Goal: Task Accomplishment & Management: Use online tool/utility

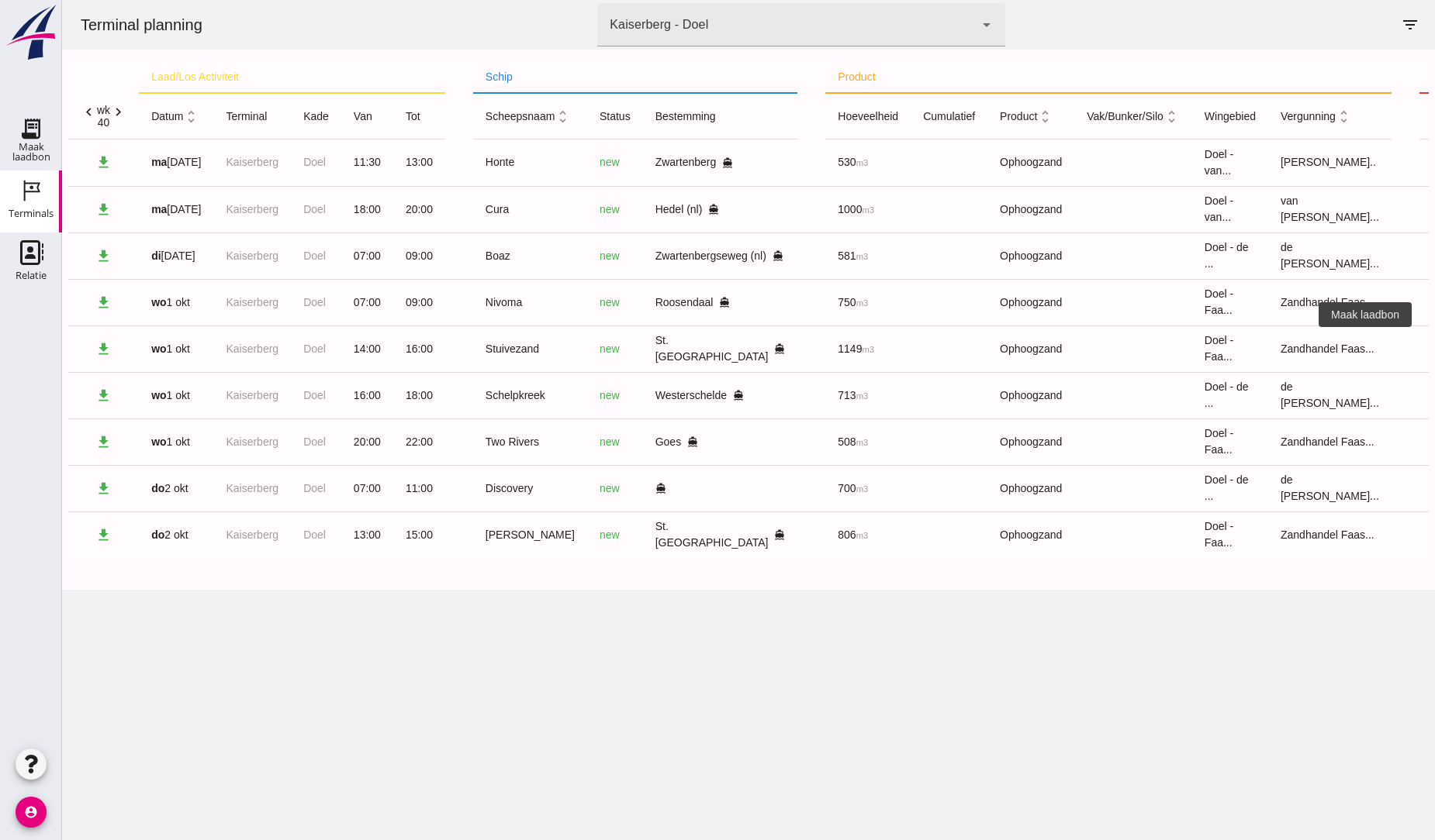
click at [1434, 350] on icon "receipt_long" at bounding box center [1447, 349] width 14 height 14
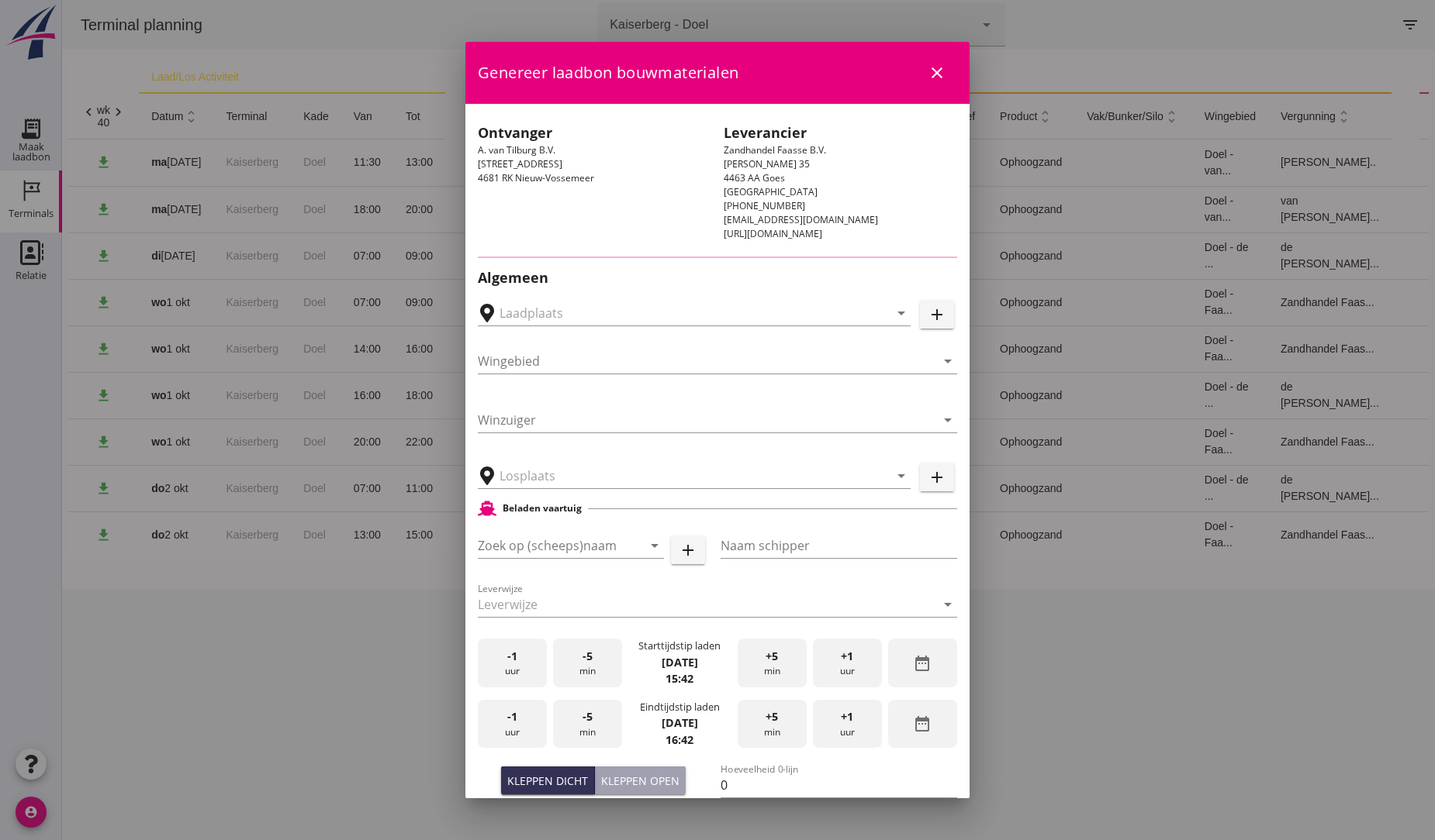
type input "A. van Tilburg, [GEOGRAPHIC_DATA]. [GEOGRAPHIC_DATA]"
type input "Stuivezand"
type input "[PERSON_NAME]"
type input "1184"
type input "Ophoogzand (6120)"
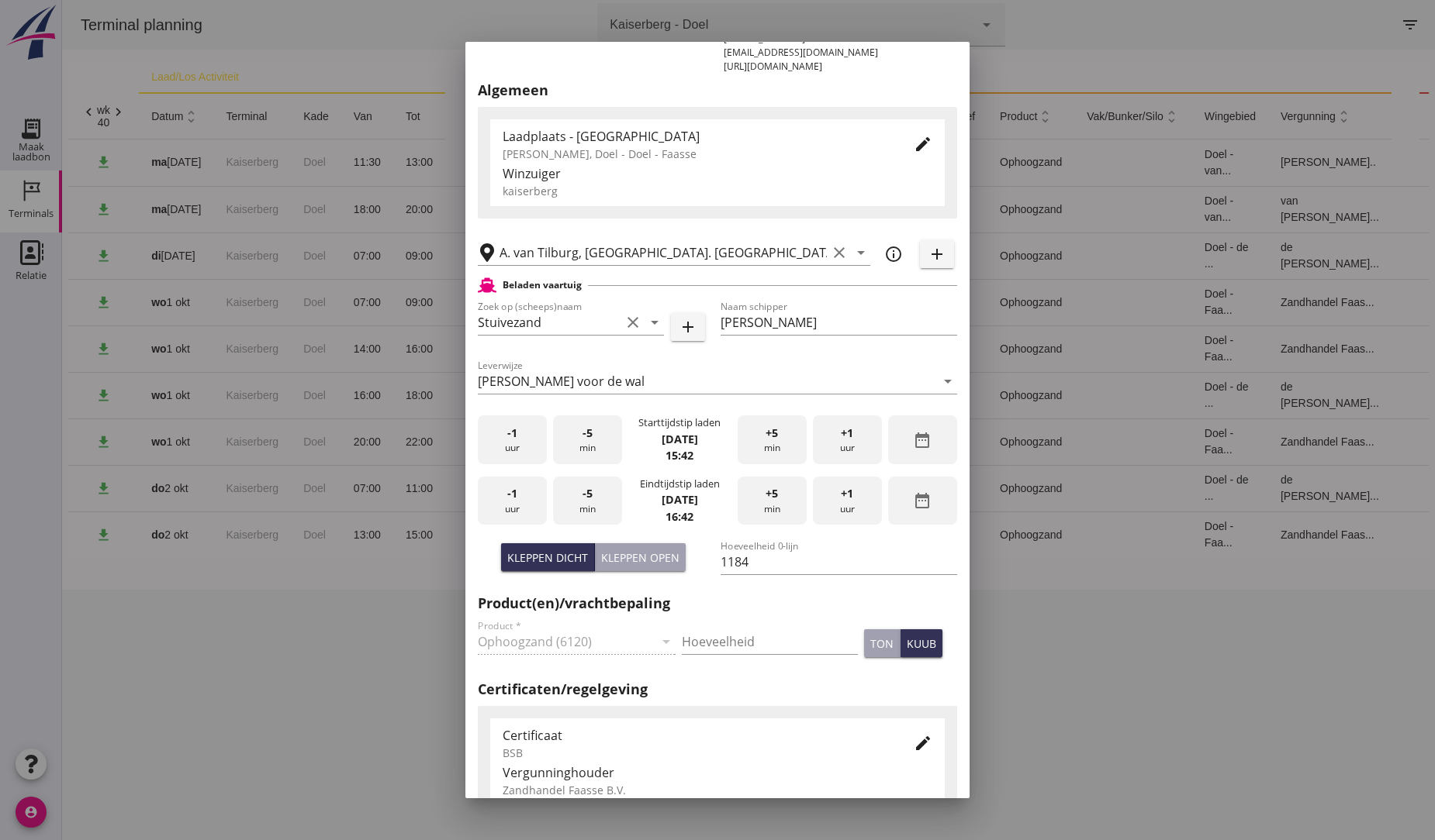
scroll to position [172, 0]
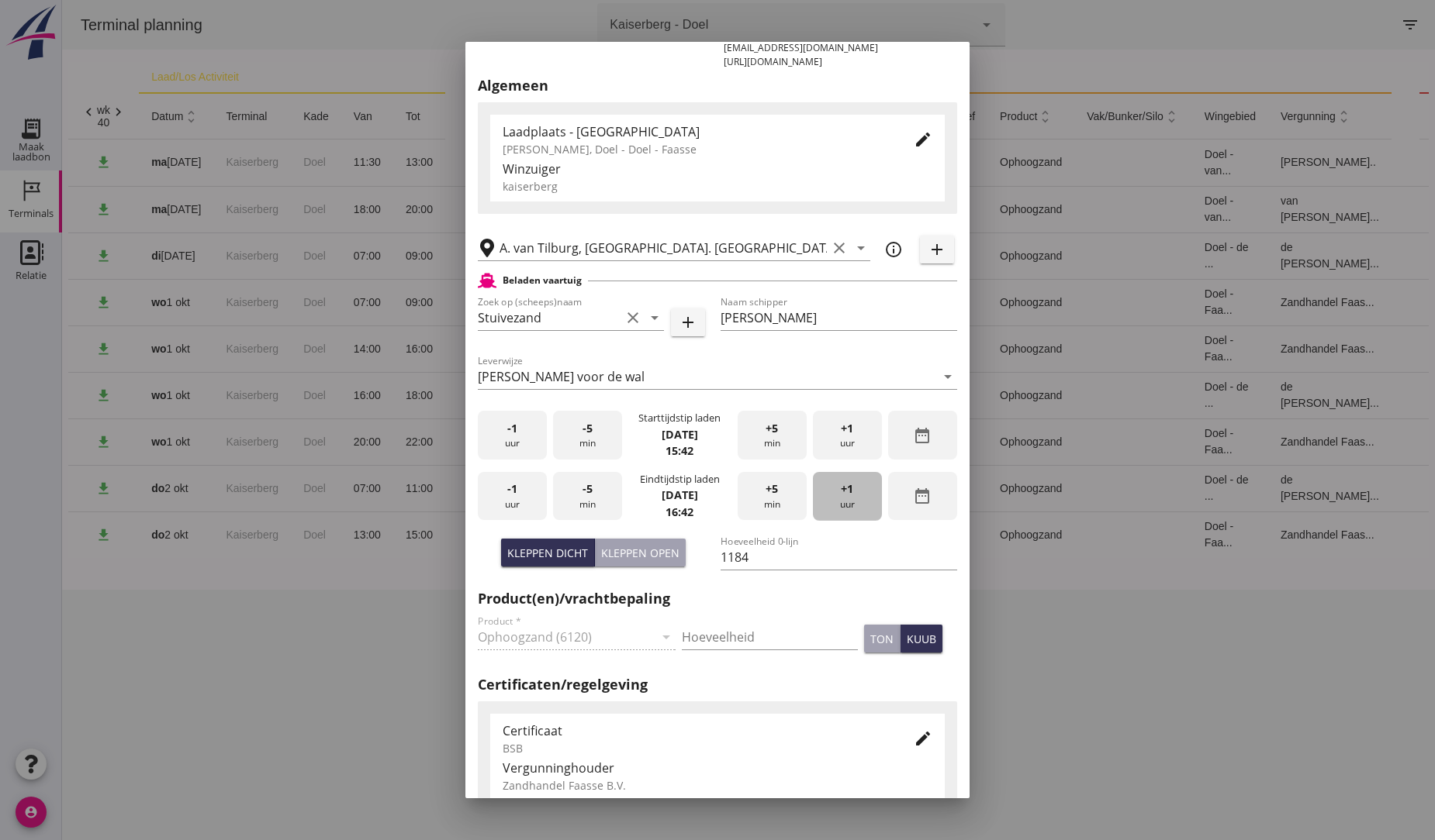
click at [840, 489] on span "+1" at bounding box center [847, 489] width 12 height 17
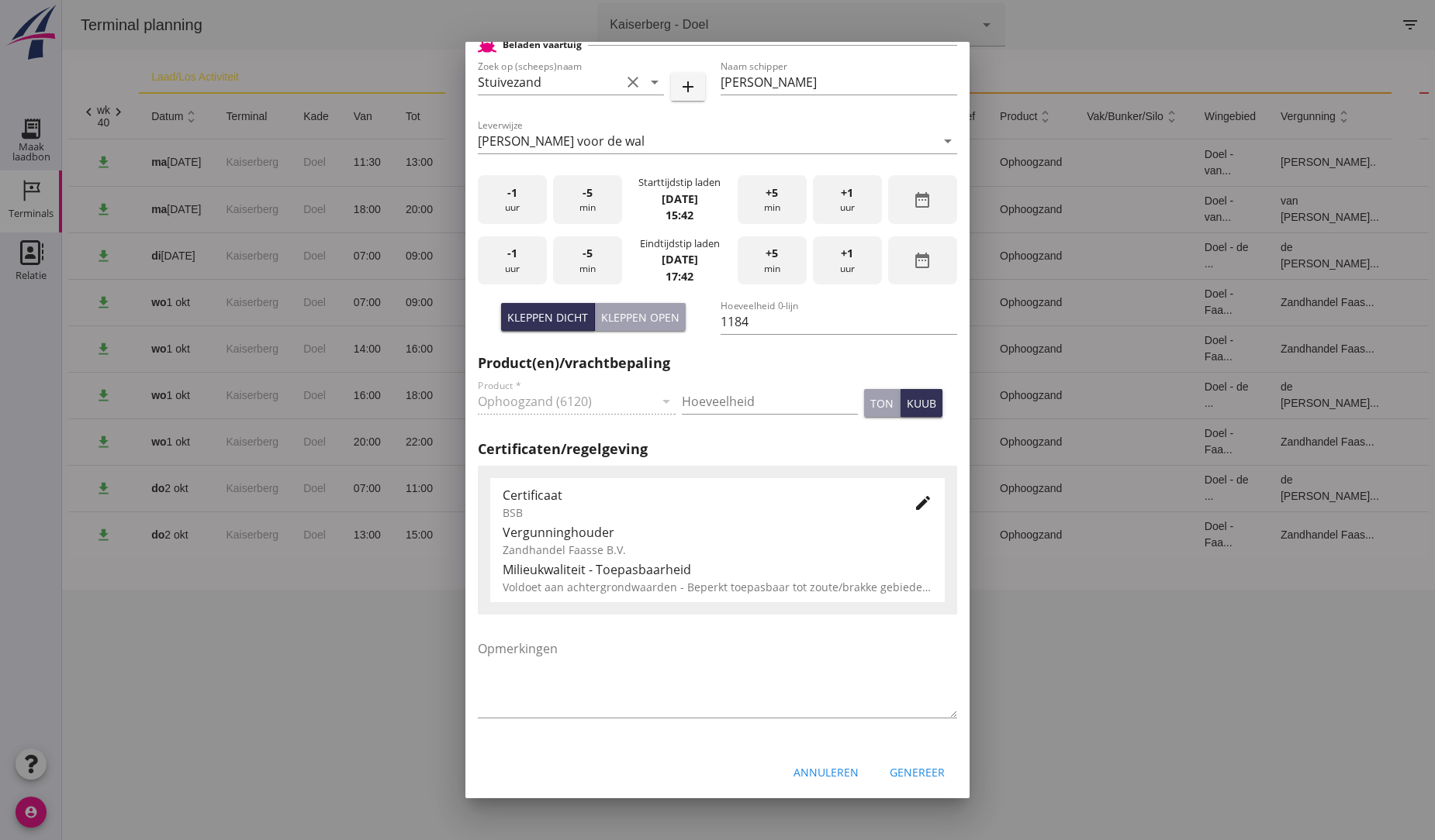
scroll to position [411, 0]
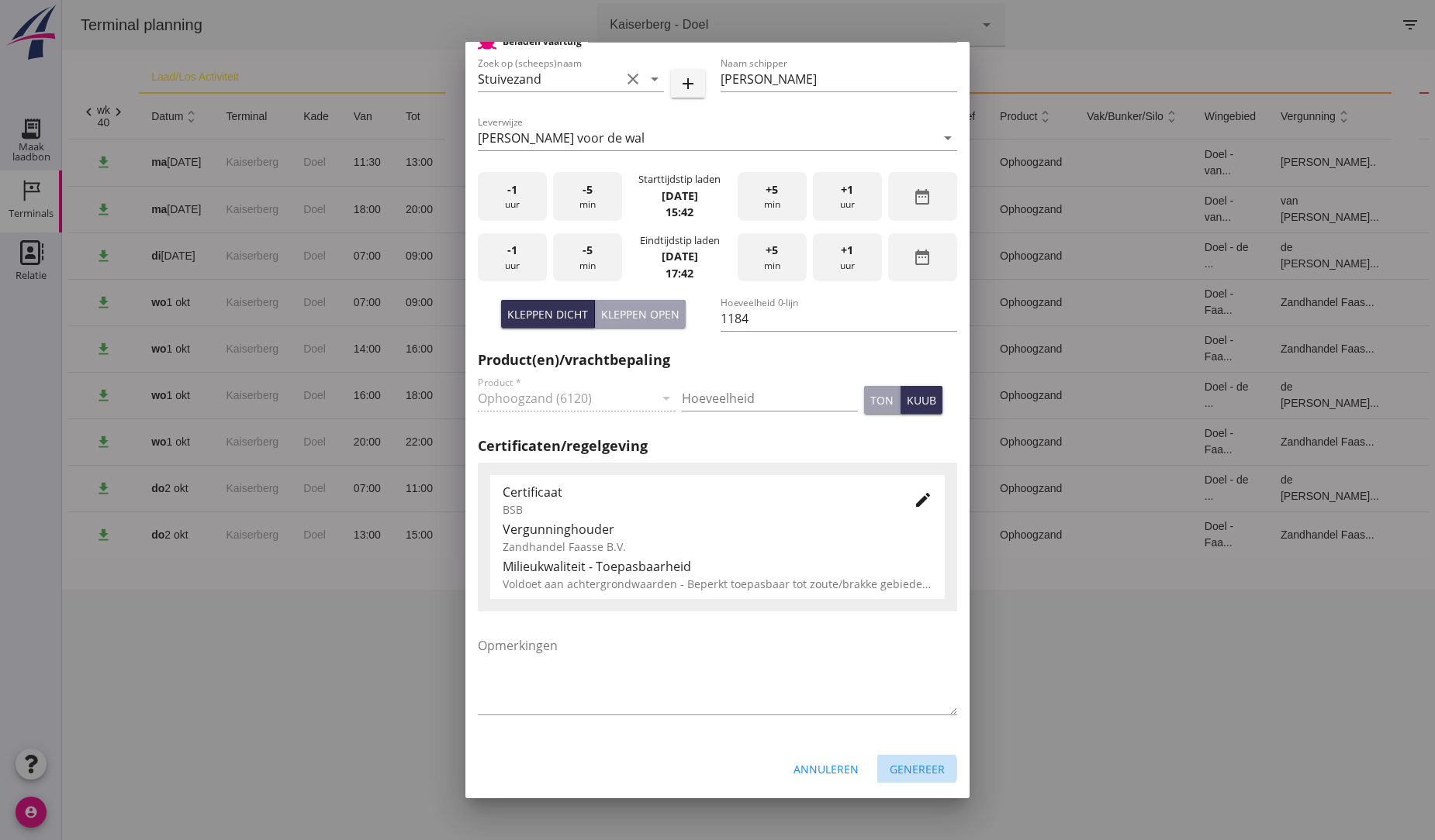
click at [903, 772] on div "Genereer" at bounding box center [917, 770] width 55 height 16
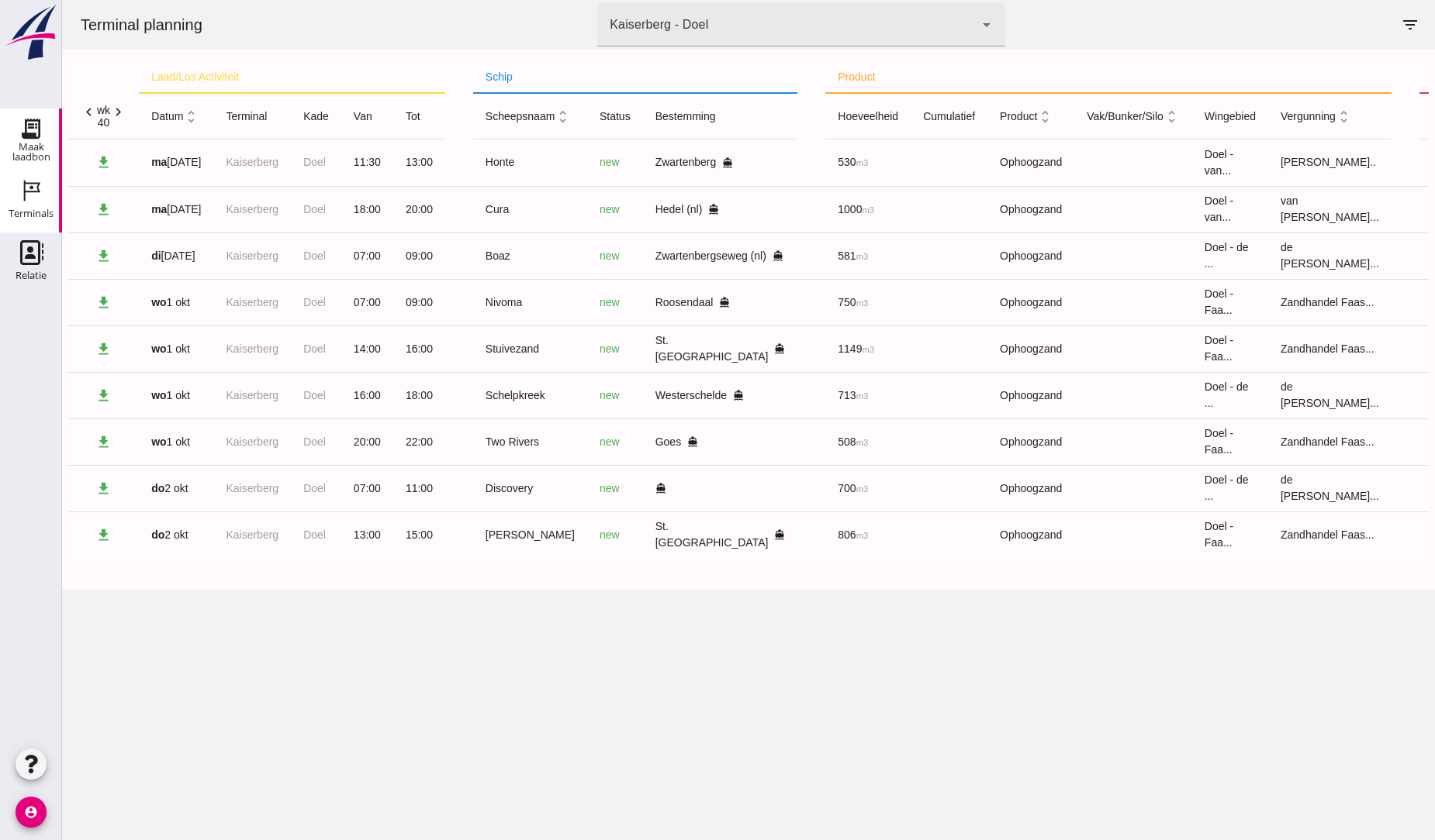
click at [31, 132] on icon "Maak laadbon" at bounding box center [31, 129] width 25 height 25
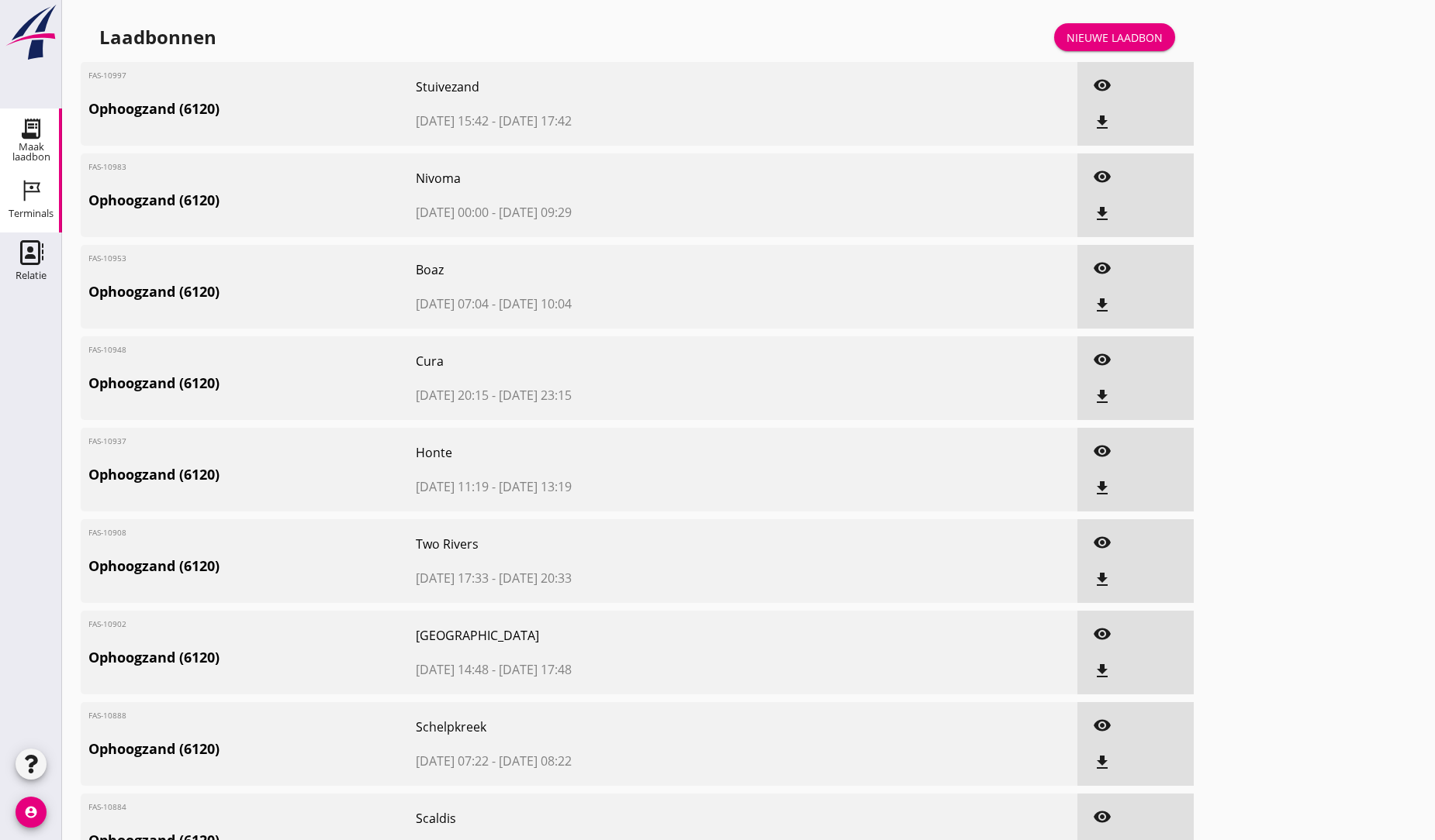
click at [37, 186] on use at bounding box center [32, 191] width 16 height 21
